Goal: Use online tool/utility

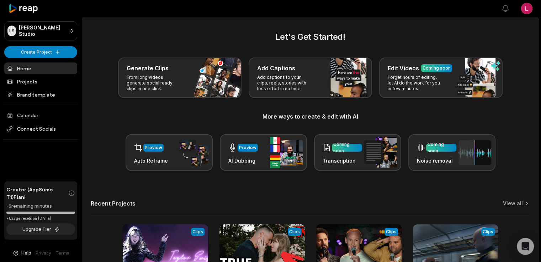
scroll to position [147, 0]
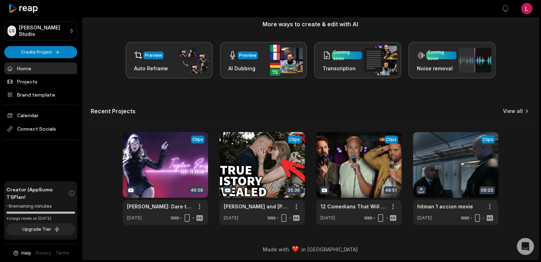
click at [507, 108] on link "View all" at bounding box center [513, 111] width 20 height 7
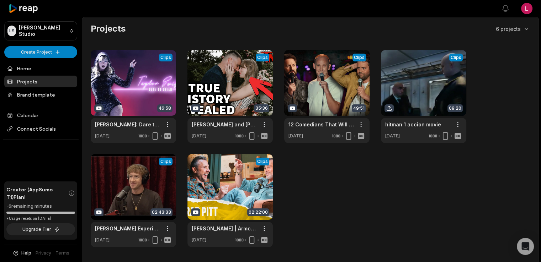
click at [409, 201] on div "View Clips Clips 46:58 [PERSON_NAME]: Dare to Dream | FULL DOCUMENTARY | 2020 O…" at bounding box center [310, 148] width 439 height 197
click at [143, 93] on link at bounding box center [133, 96] width 85 height 93
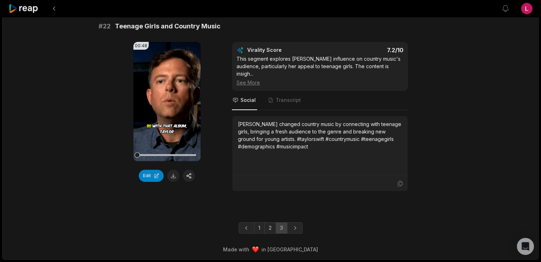
scroll to position [347, 0]
click at [260, 225] on link "1" at bounding box center [259, 227] width 11 height 11
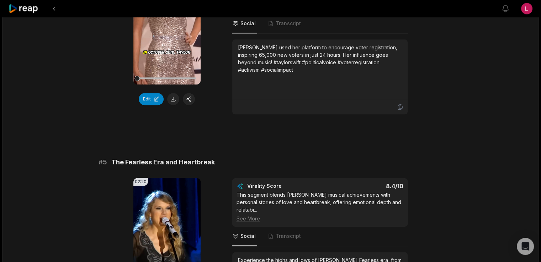
scroll to position [796, 0]
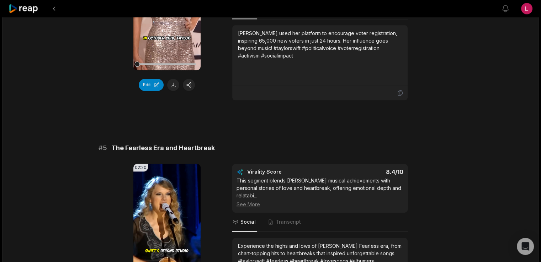
click at [20, 5] on div at bounding box center [24, 8] width 31 height 17
click at [21, 10] on icon at bounding box center [24, 9] width 30 height 10
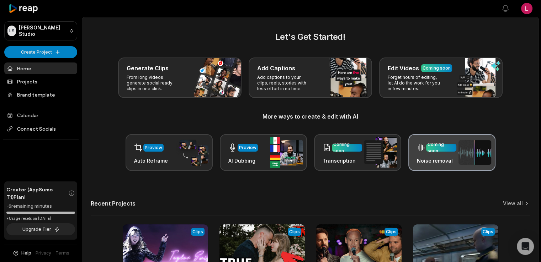
scroll to position [147, 0]
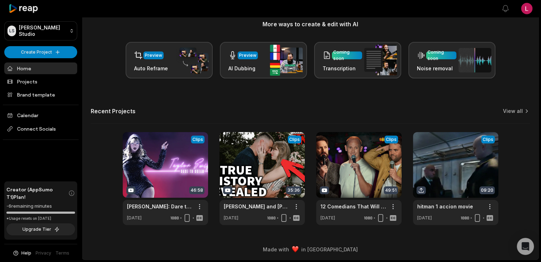
click at [505, 108] on div "Recent Projects View all" at bounding box center [310, 116] width 439 height 16
click at [507, 108] on link "View all" at bounding box center [513, 111] width 20 height 7
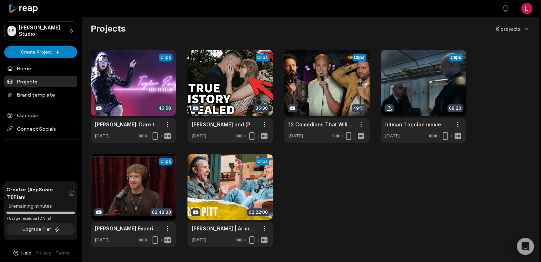
scroll to position [55, 0]
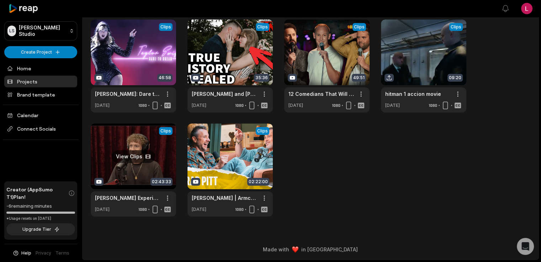
click at [127, 150] on link at bounding box center [133, 170] width 85 height 93
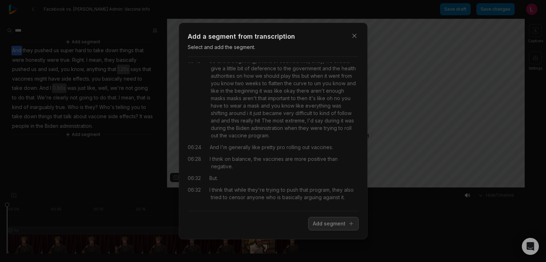
scroll to position [1801, 0]
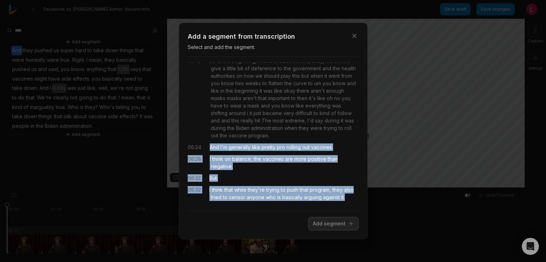
drag, startPoint x: 324, startPoint y: 197, endPoint x: 215, endPoint y: 116, distance: 136.7
click at [215, 116] on div "00:00 voice. 00:01 You know, I wasn't too deep on our content policies for like…" at bounding box center [273, 134] width 171 height 143
click at [318, 229] on button "Add segment" at bounding box center [333, 224] width 50 height 14
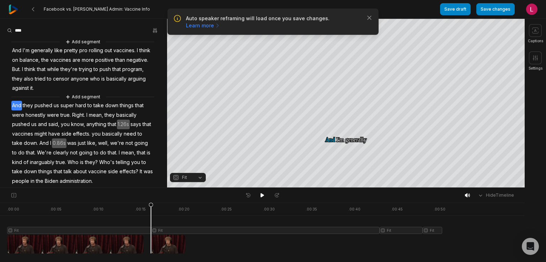
click at [22, 55] on span "And" at bounding box center [16, 51] width 11 height 10
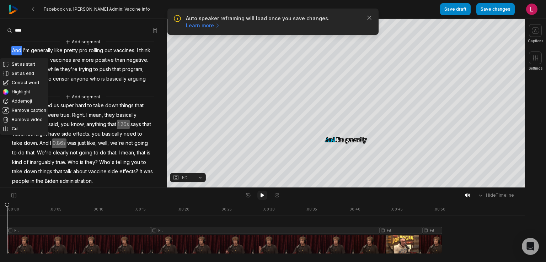
click at [262, 196] on icon at bounding box center [263, 195] width 4 height 4
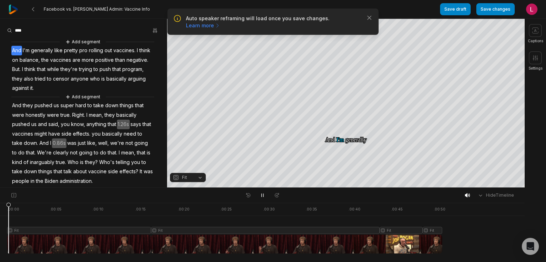
click at [368, 20] on icon "button" at bounding box center [370, 18] width 4 height 4
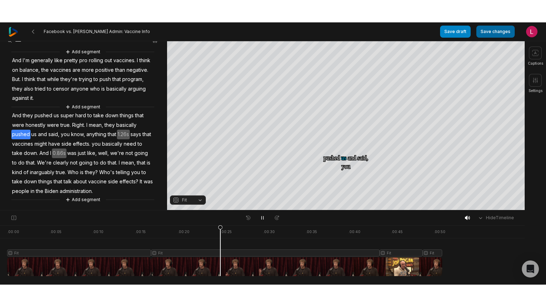
scroll to position [57, 0]
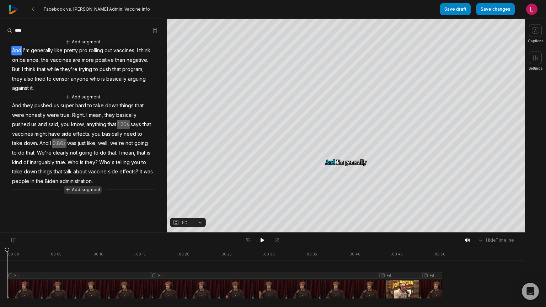
click at [80, 194] on button "Add segment" at bounding box center [83, 190] width 38 height 8
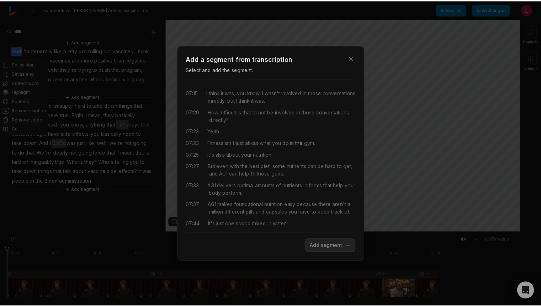
scroll to position [95, 0]
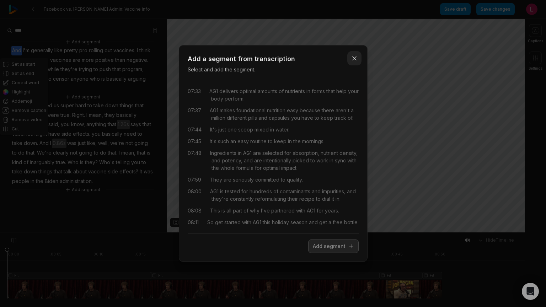
click at [353, 51] on button "Close" at bounding box center [354, 58] width 14 height 14
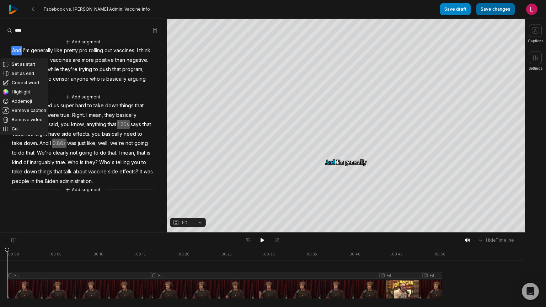
click at [485, 10] on button "Save changes" at bounding box center [495, 9] width 38 height 12
